Goal: Task Accomplishment & Management: Manage account settings

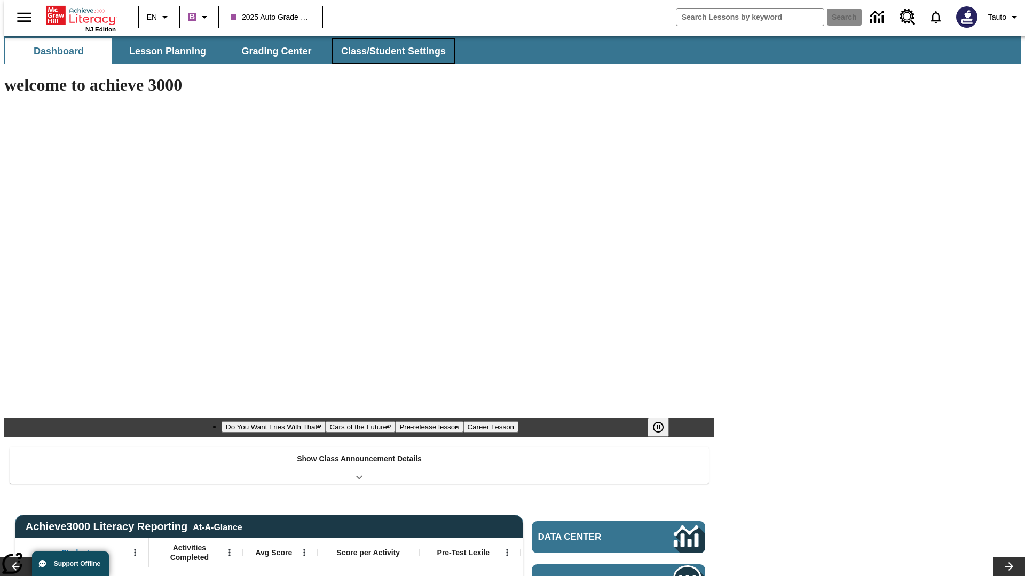
click at [387, 51] on button "Class/Student Settings" at bounding box center [393, 51] width 123 height 26
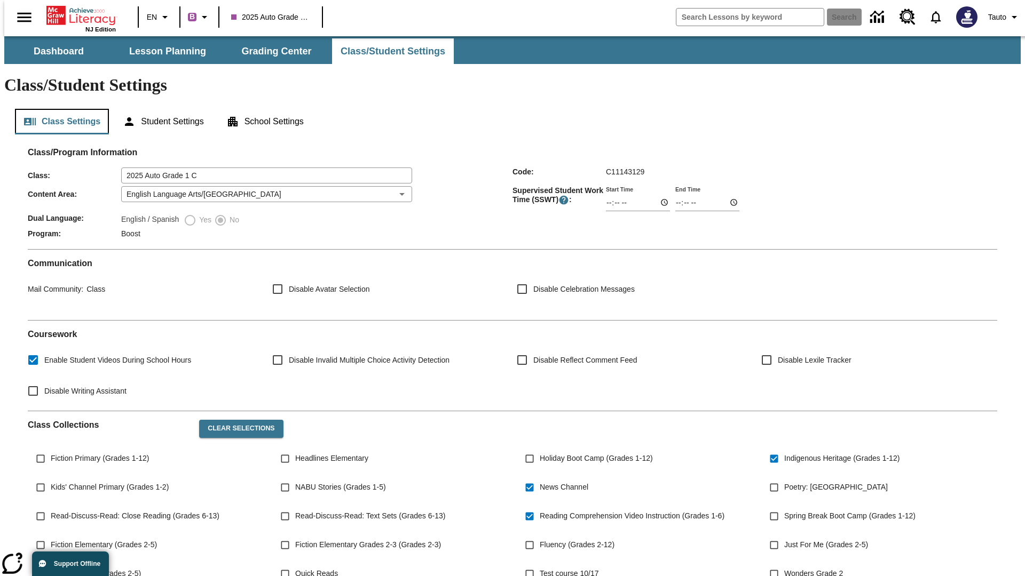
click at [58, 109] on button "Class Settings" at bounding box center [62, 122] width 94 height 26
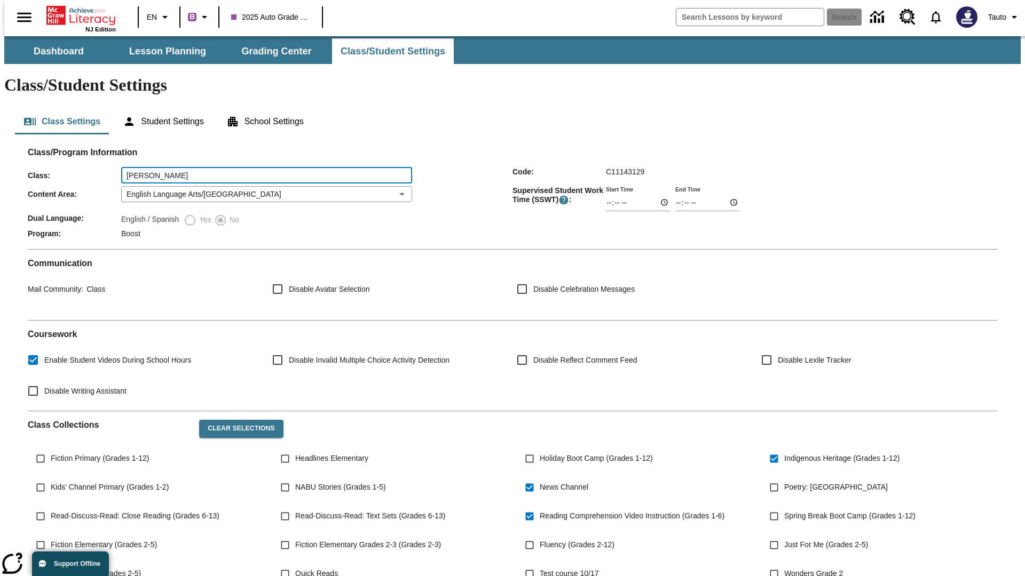
type input "[PERSON_NAME]"
type input "06:00"
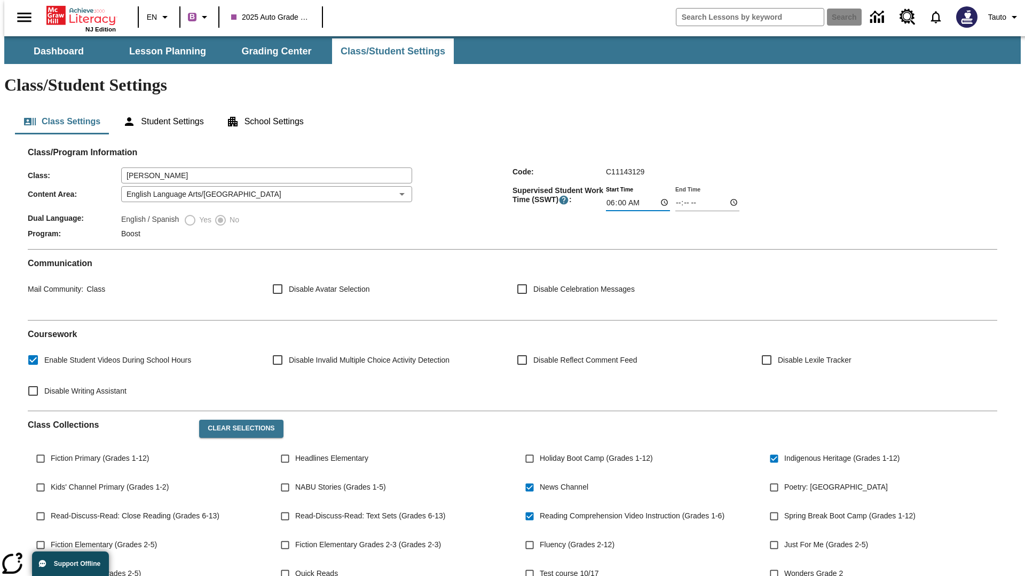
type input "06:01"
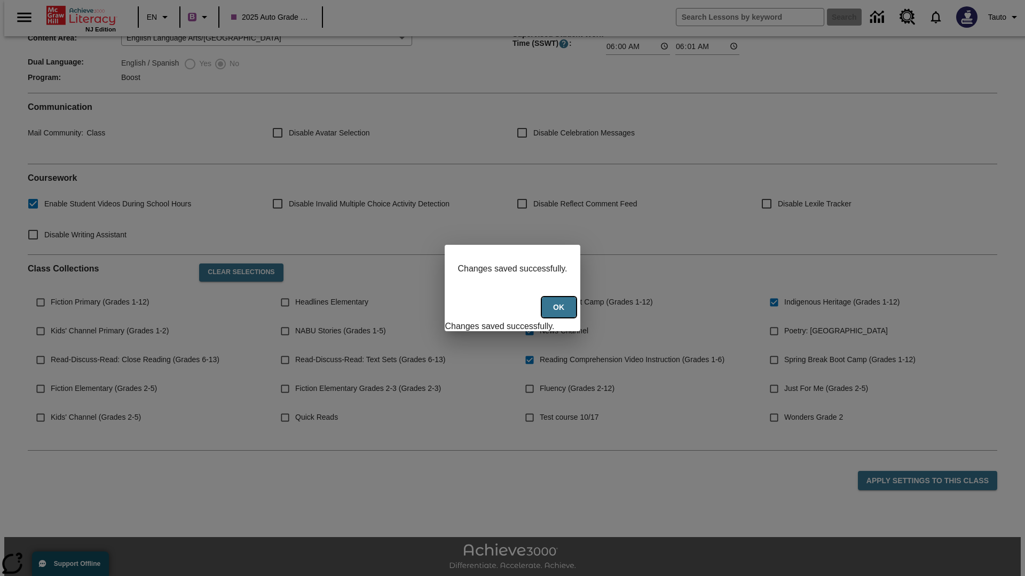
click at [560, 313] on button "Ok" at bounding box center [559, 307] width 34 height 21
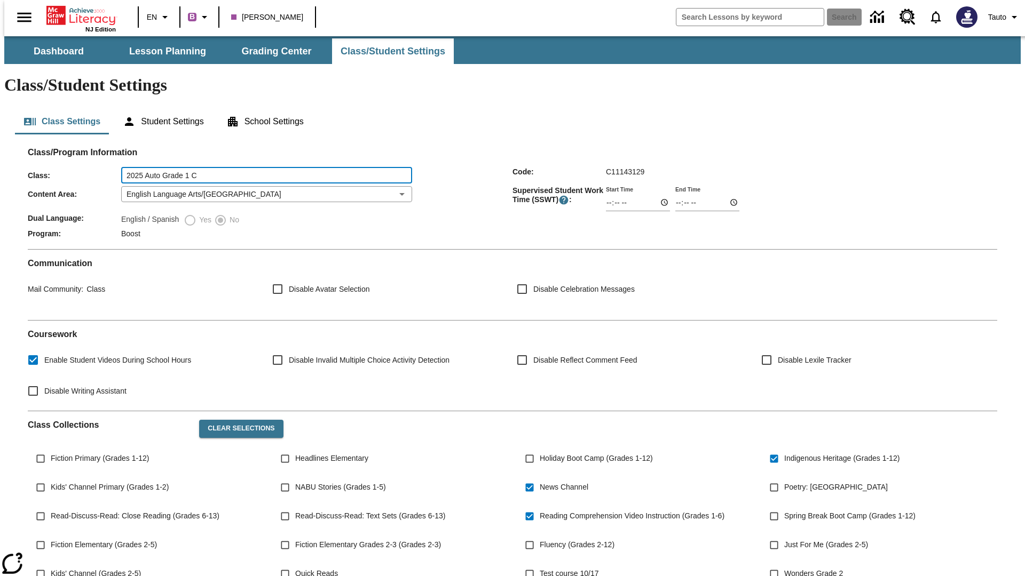
type input "2025 Auto Grade 1 C"
type input "06:00"
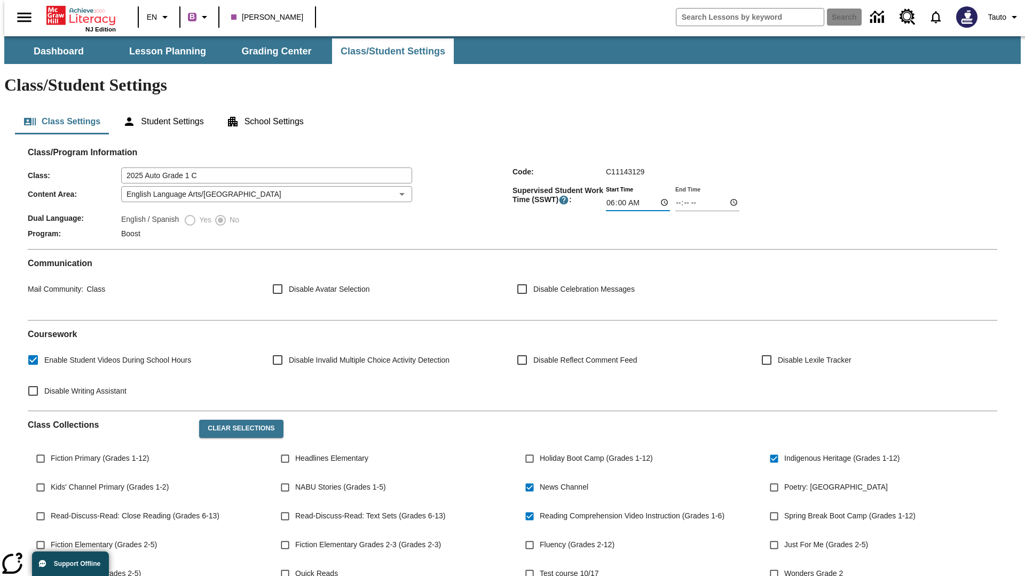
type input "06:01"
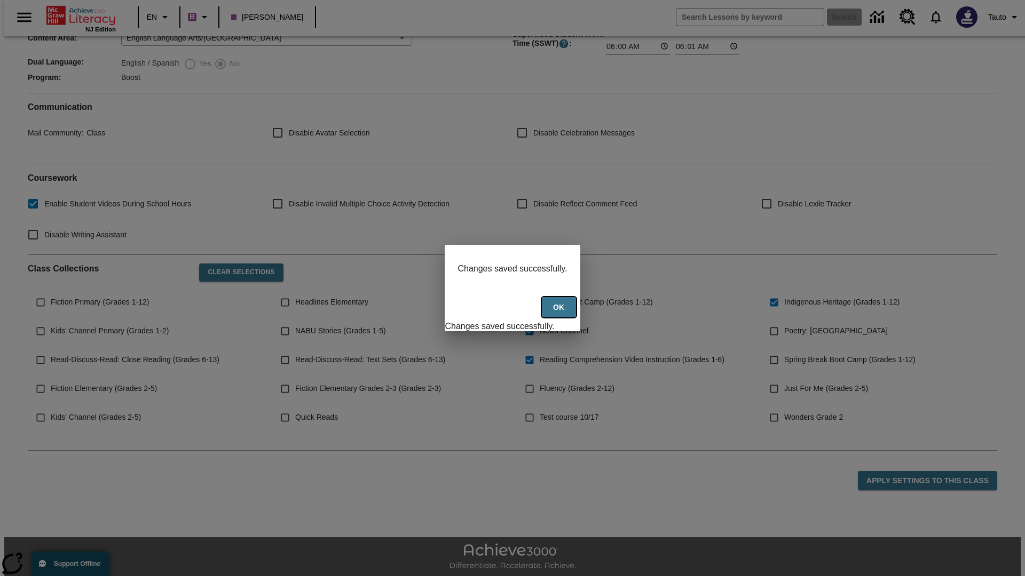
click at [560, 313] on button "Ok" at bounding box center [559, 307] width 34 height 21
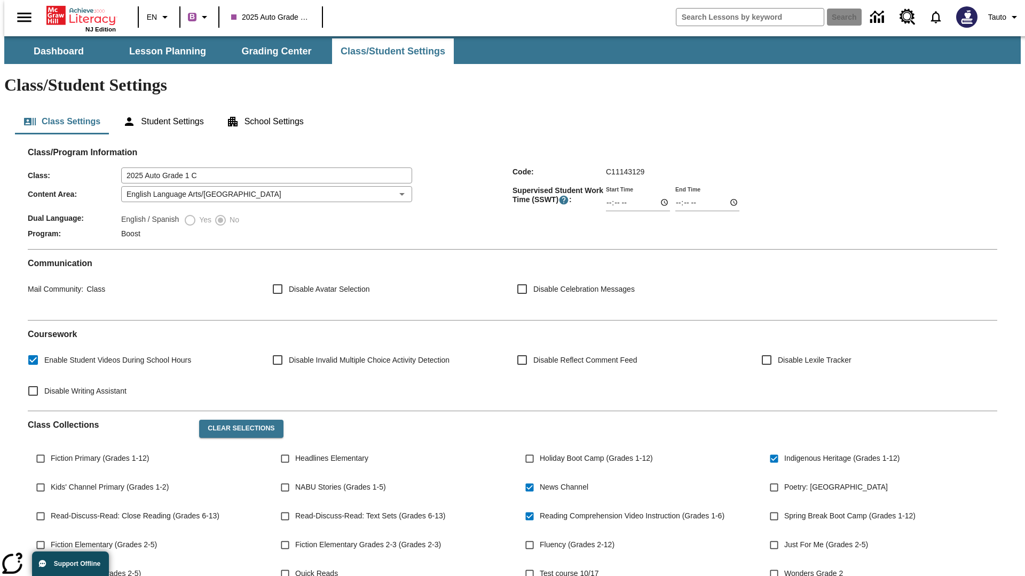
scroll to position [156, 0]
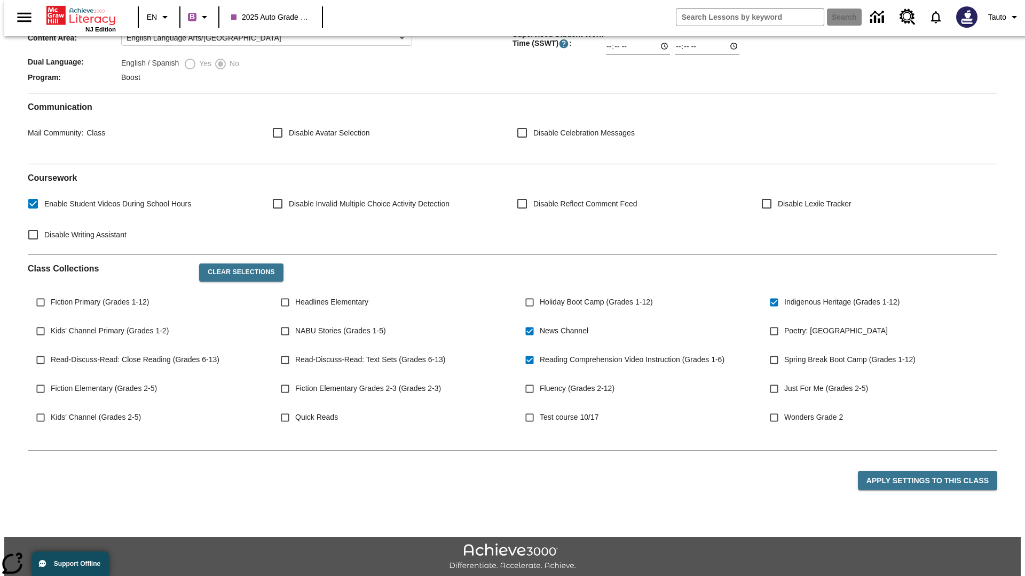
click at [263, 163] on body "Skip to main content NJ Edition EN B 2025 Auto Grade 1 C Search Tauto Dashboard…" at bounding box center [512, 243] width 1016 height 726
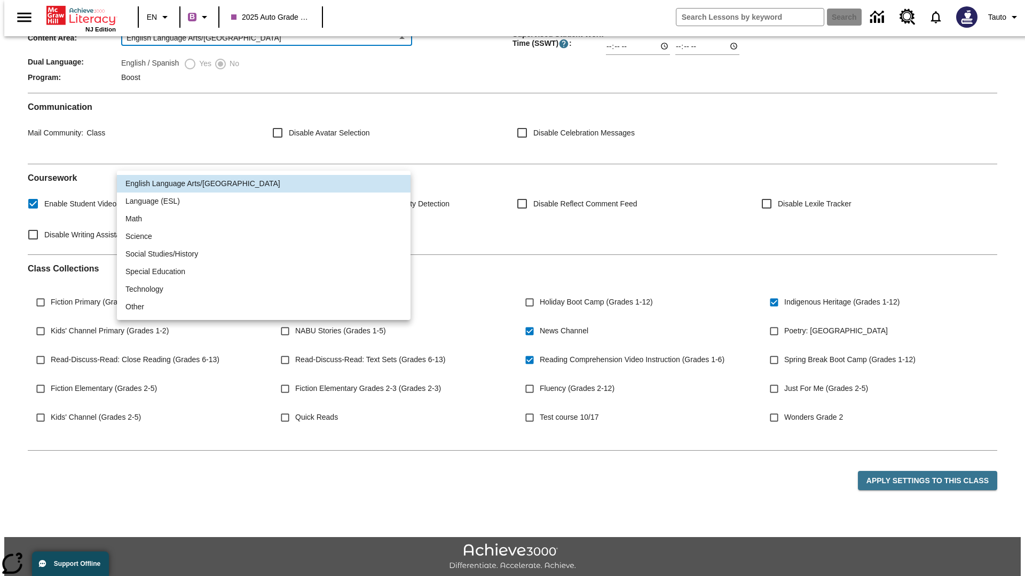
scroll to position [0, 0]
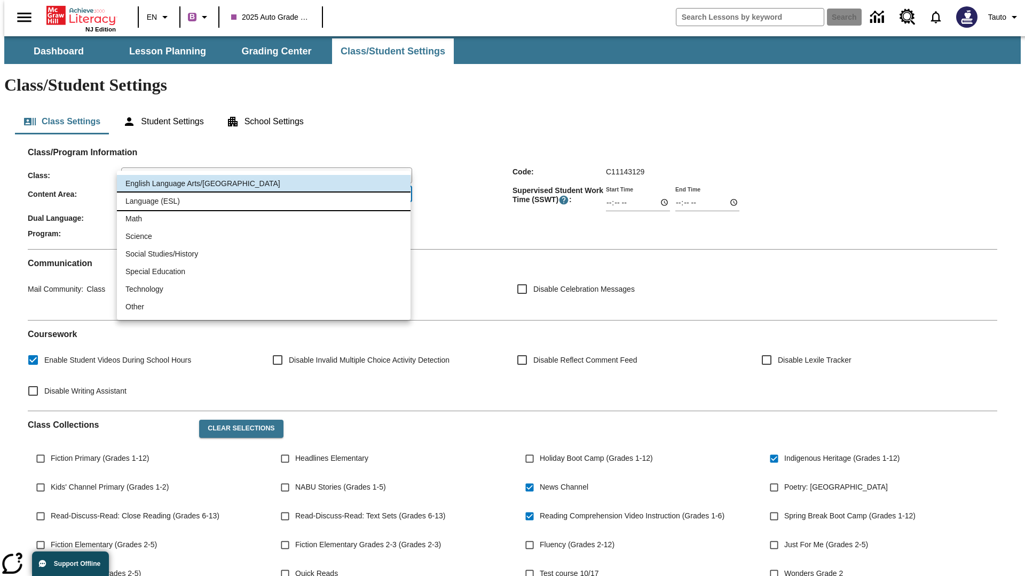
click at [264, 201] on li "Language (ESL)" at bounding box center [264, 202] width 294 height 18
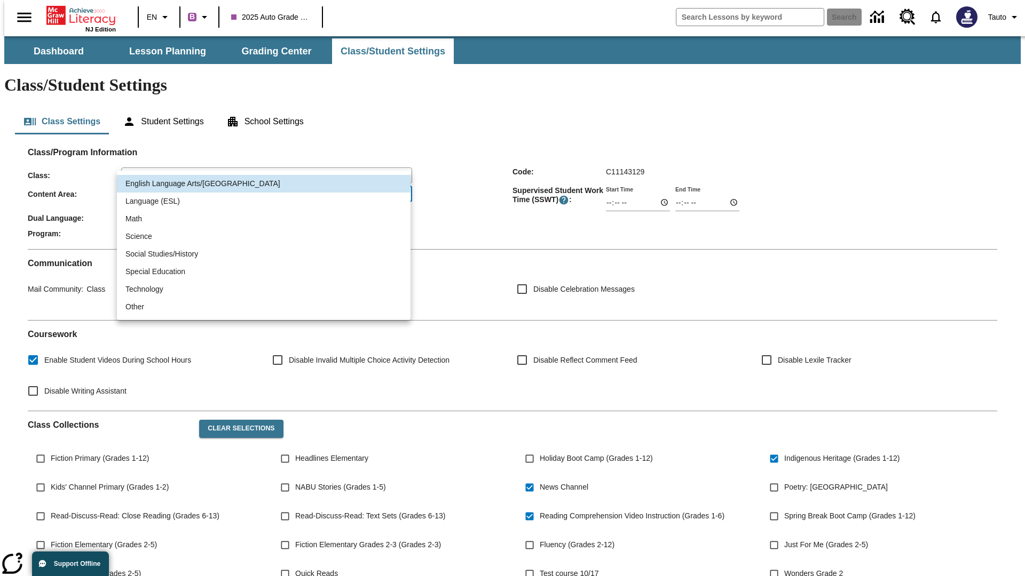
type input "2"
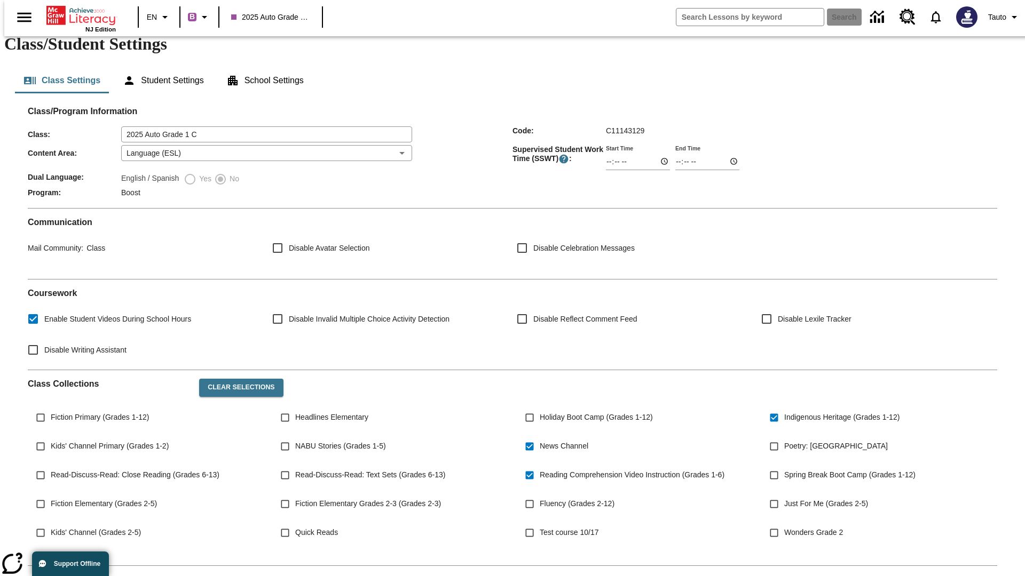
scroll to position [156, 0]
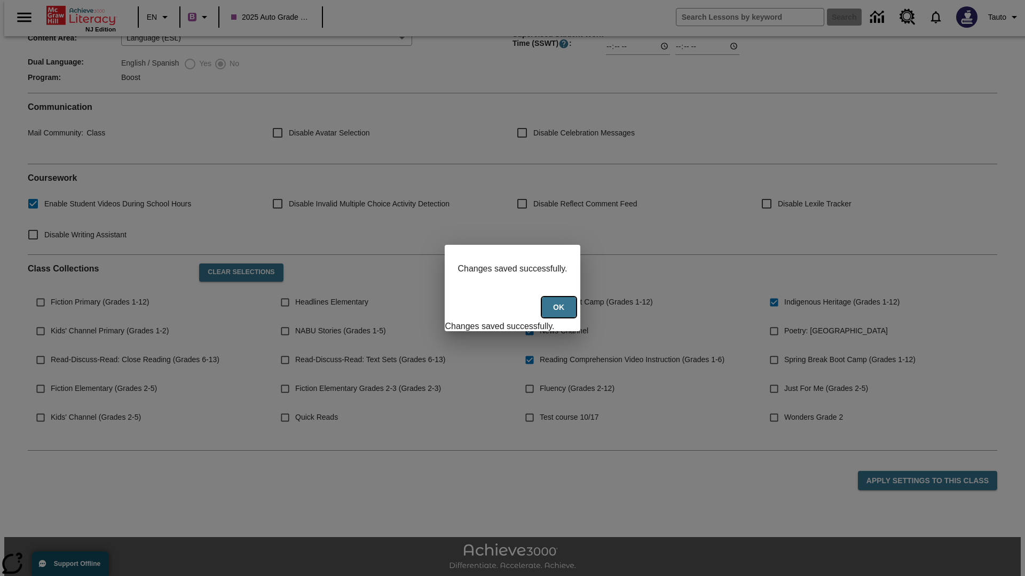
click at [560, 313] on button "Ok" at bounding box center [559, 307] width 34 height 21
